Goal: Book appointment/travel/reservation

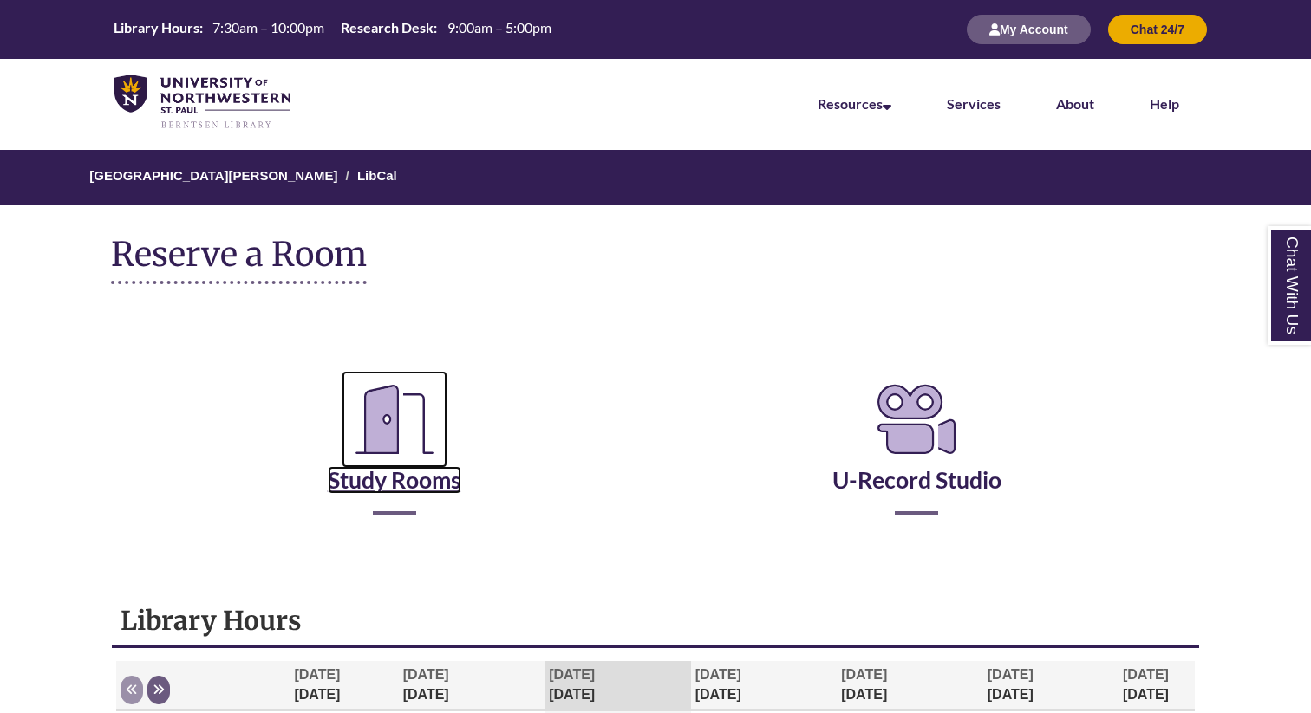
click at [394, 470] on link "Study Rooms" at bounding box center [394, 458] width 133 height 71
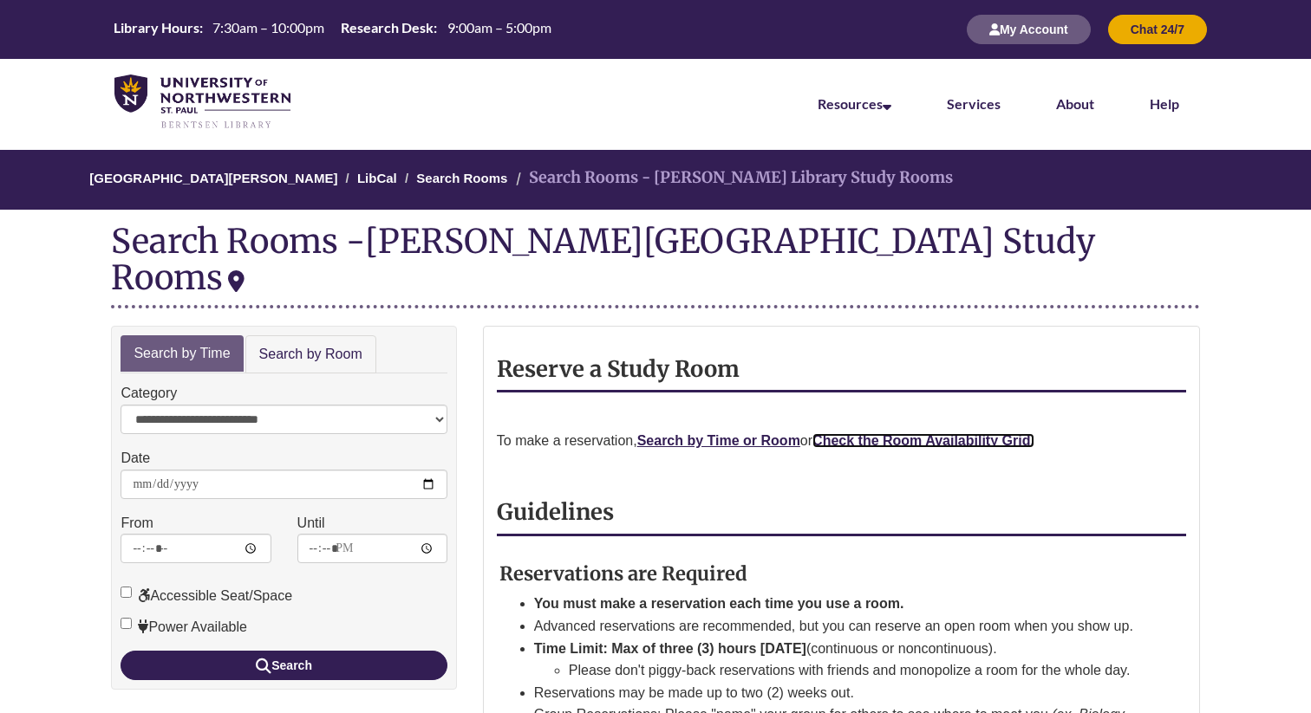
click at [914, 433] on strong "Check the Room Availability Grid." at bounding box center [923, 440] width 222 height 15
click at [218, 713] on link "View Confirmed Reservations" at bounding box center [218, 722] width 182 height 15
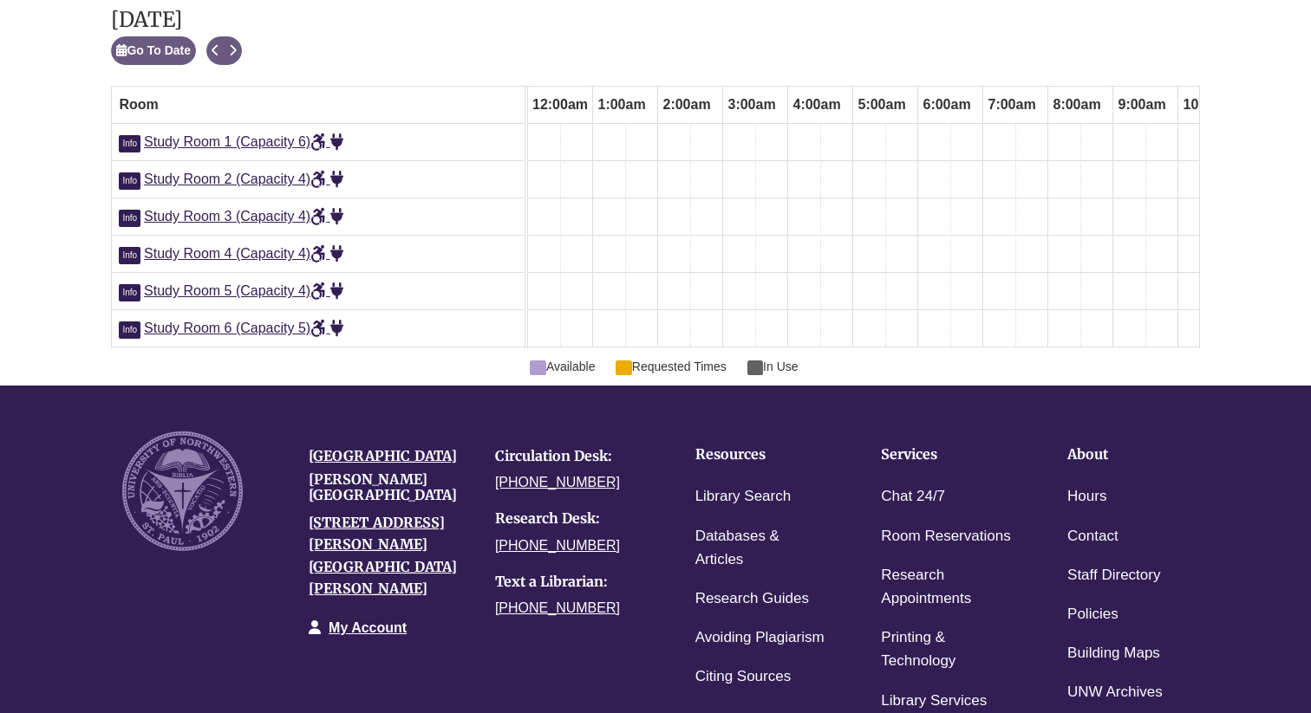
scroll to position [0, 889]
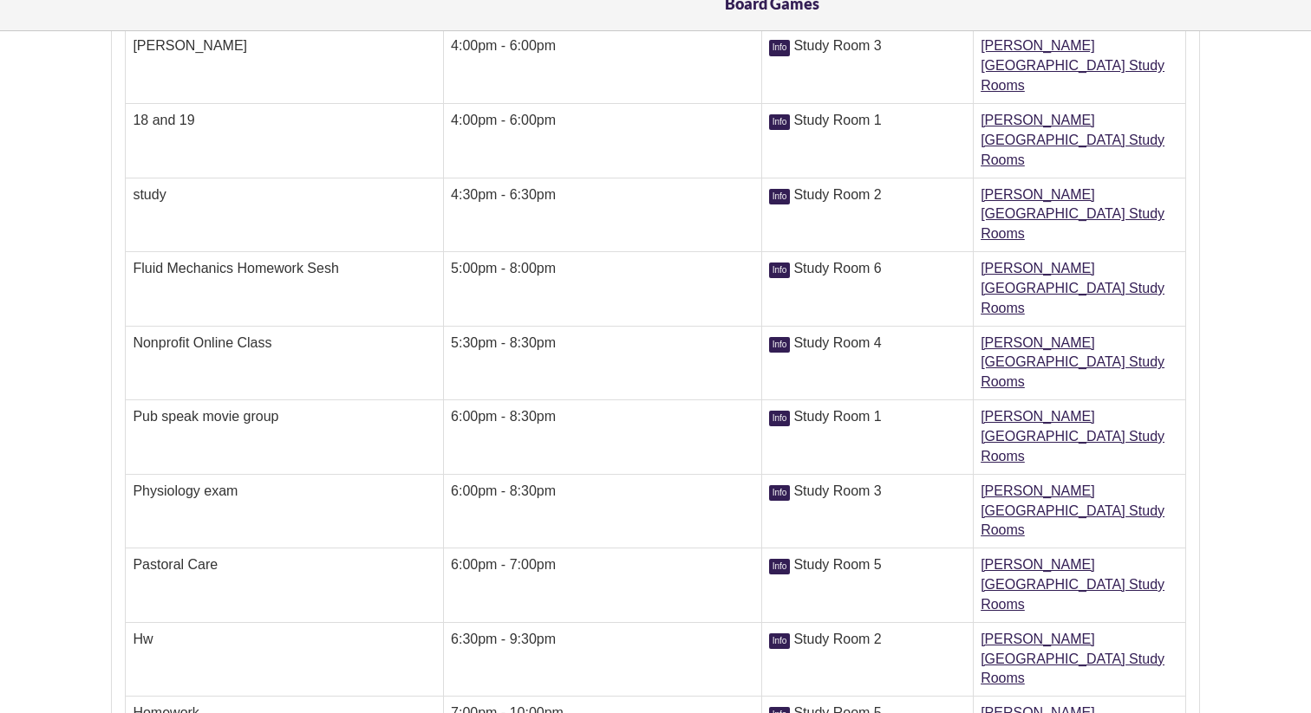
scroll to position [386, 0]
